Goal: Check status: Check status

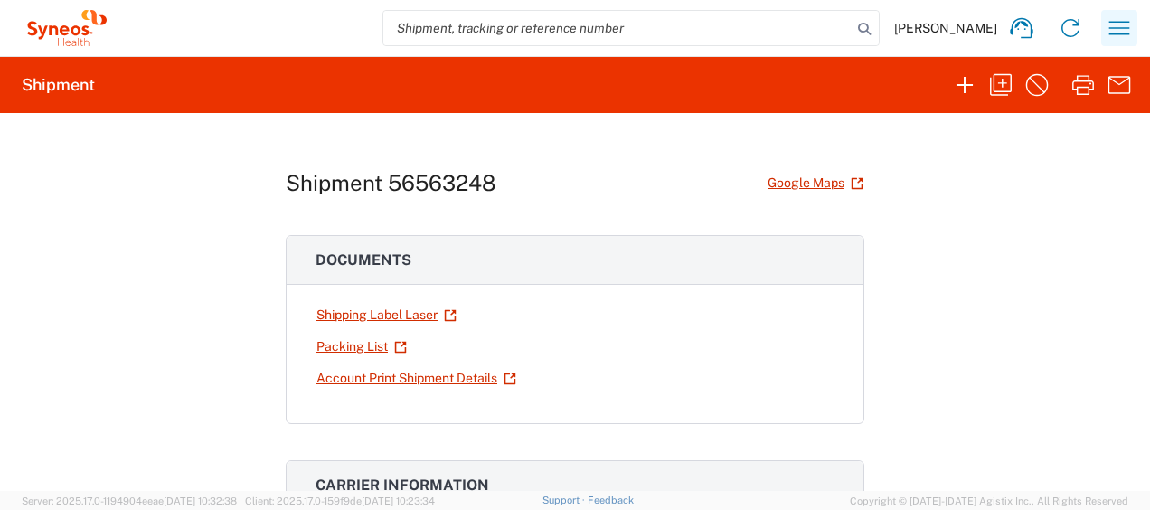
click at [1116, 27] on icon "button" at bounding box center [1119, 28] width 21 height 14
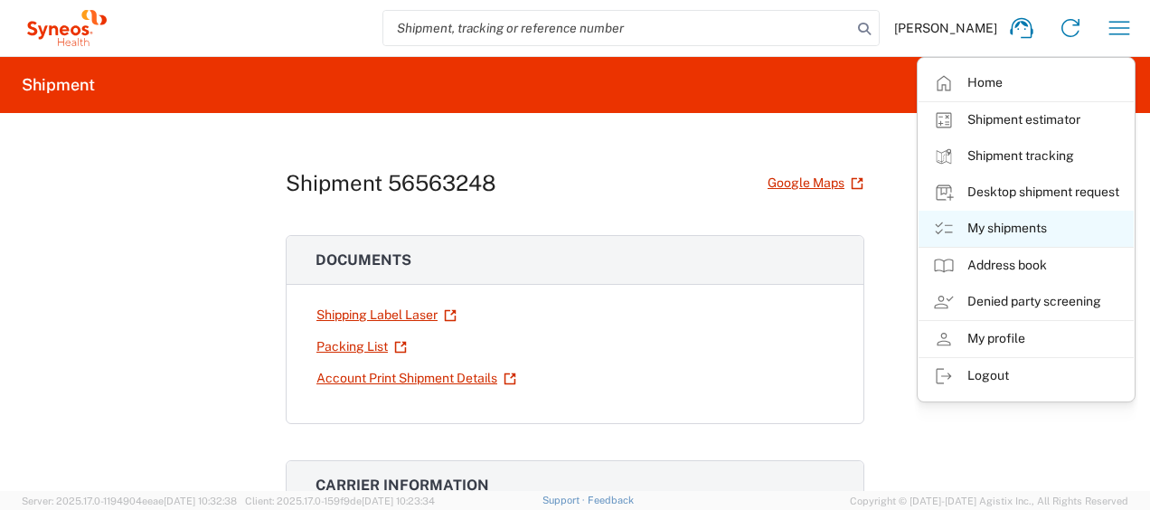
click at [1003, 225] on link "My shipments" at bounding box center [1025, 229] width 215 height 36
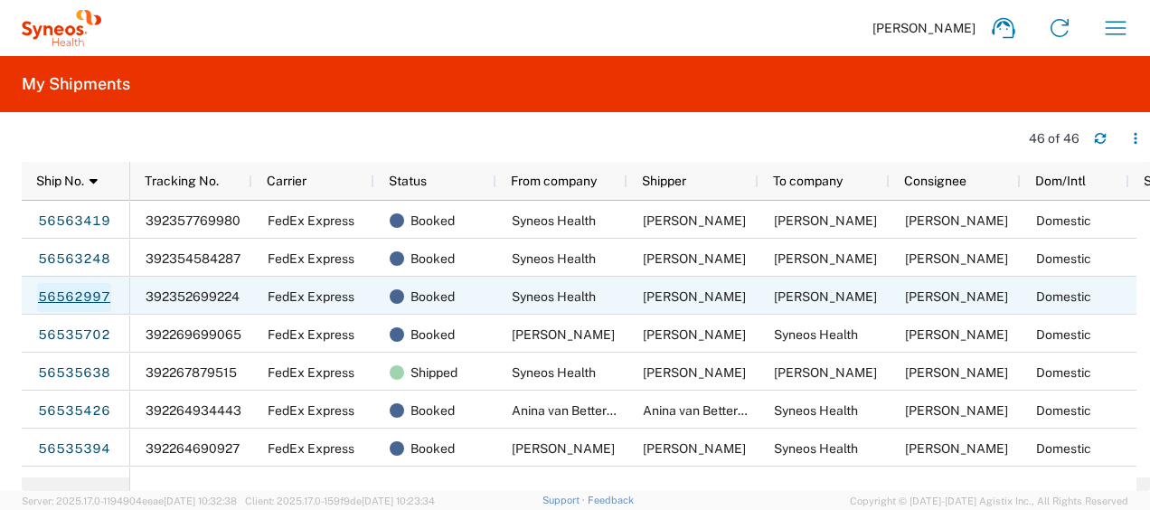
click at [83, 293] on link "56562997" at bounding box center [74, 297] width 74 height 29
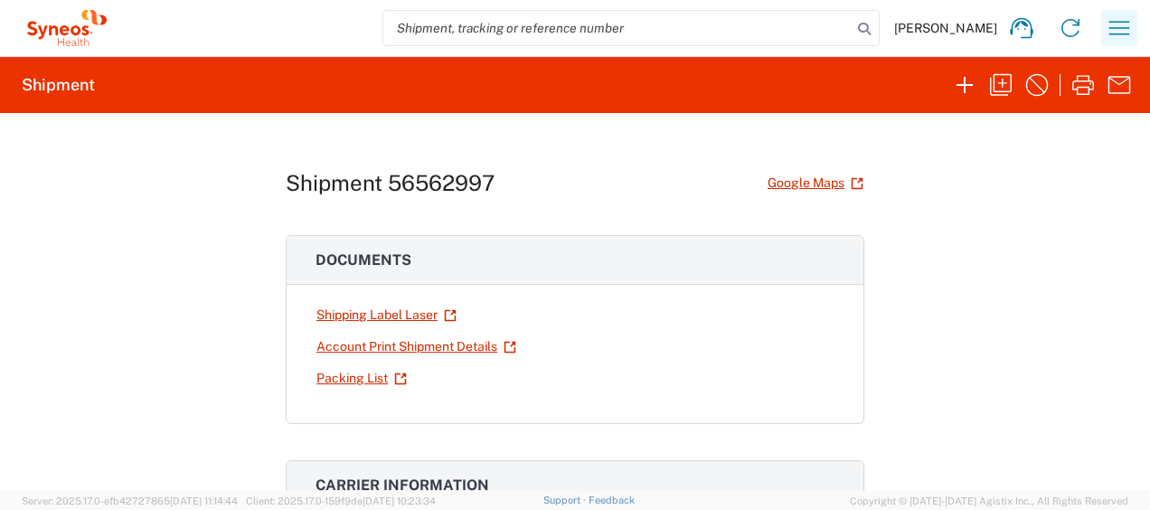
click at [1118, 25] on icon "button" at bounding box center [1119, 28] width 29 height 29
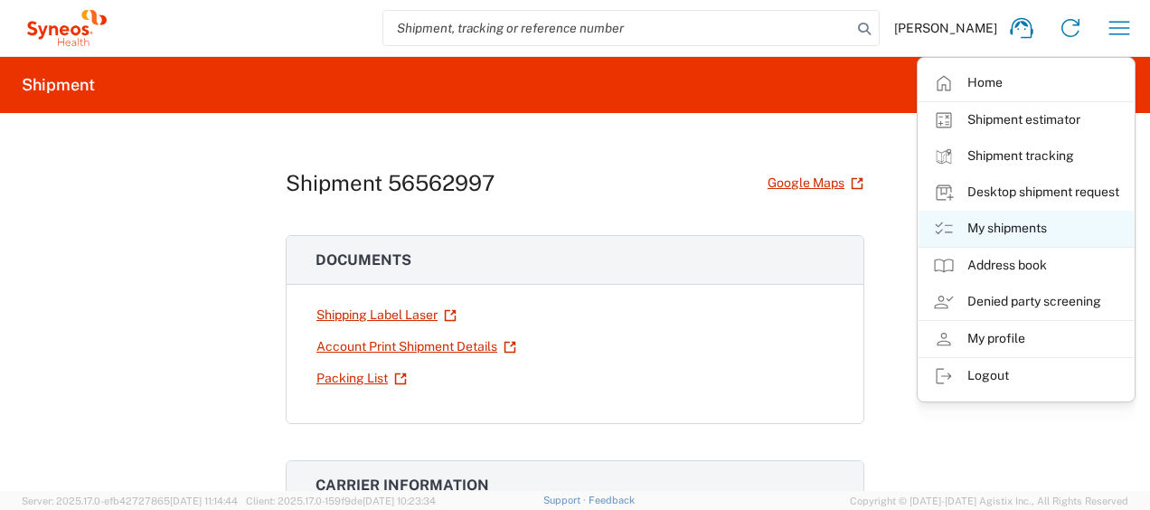
click at [1002, 224] on link "My shipments" at bounding box center [1025, 229] width 215 height 36
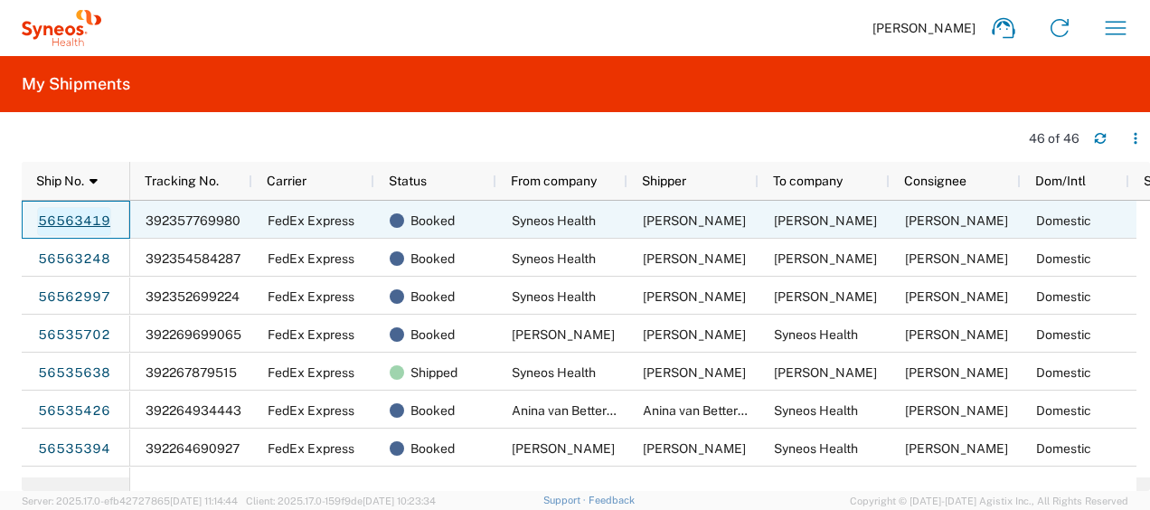
click at [90, 219] on link "56563419" at bounding box center [74, 221] width 74 height 29
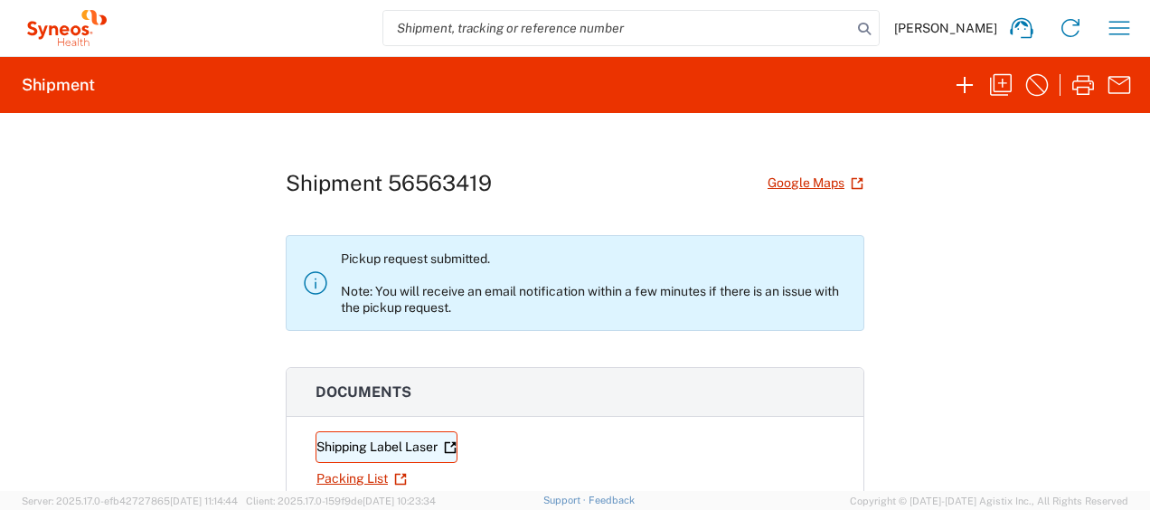
click at [381, 443] on link "Shipping Label Laser" at bounding box center [386, 447] width 142 height 32
